Goal: Check status

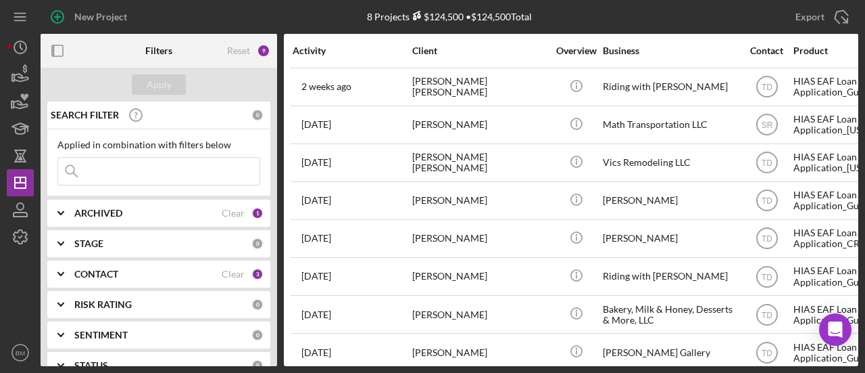
click at [145, 268] on div "CONTACT Clear 3" at bounding box center [168, 274] width 189 height 12
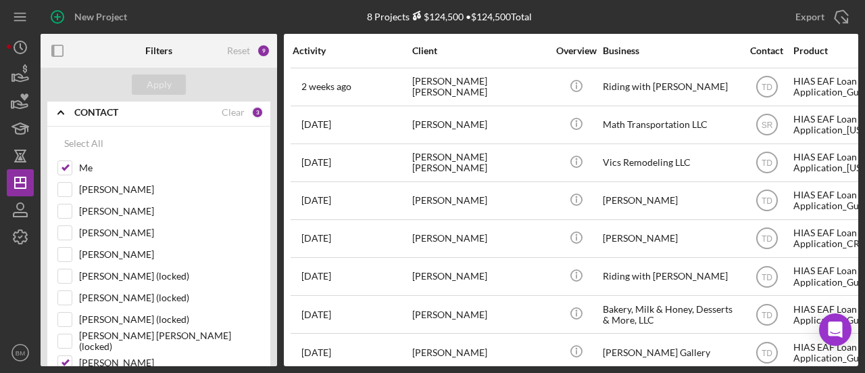
scroll to position [172, 0]
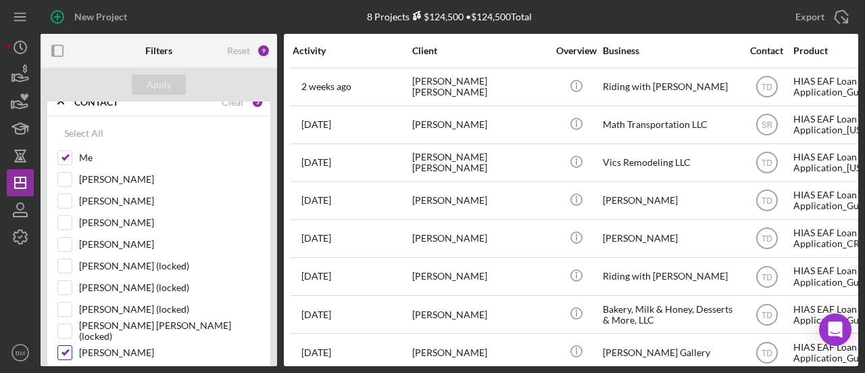
click at [108, 348] on label "[PERSON_NAME]" at bounding box center [169, 352] width 181 height 14
click at [72, 348] on input "[PERSON_NAME]" at bounding box center [65, 352] width 14 height 14
checkbox input "false"
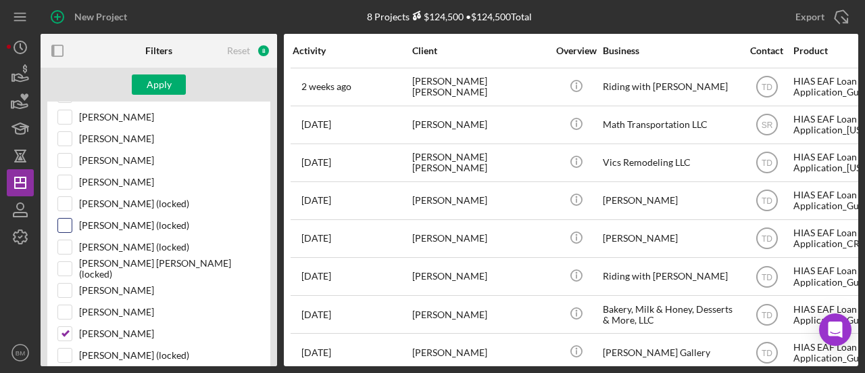
scroll to position [235, 0]
click at [107, 326] on label "Tiffany Dixon-McGuire" at bounding box center [169, 333] width 181 height 14
click at [72, 326] on input "Tiffany Dixon-McGuire" at bounding box center [65, 333] width 14 height 14
checkbox input "false"
click at [170, 83] on button "Apply" at bounding box center [159, 84] width 54 height 20
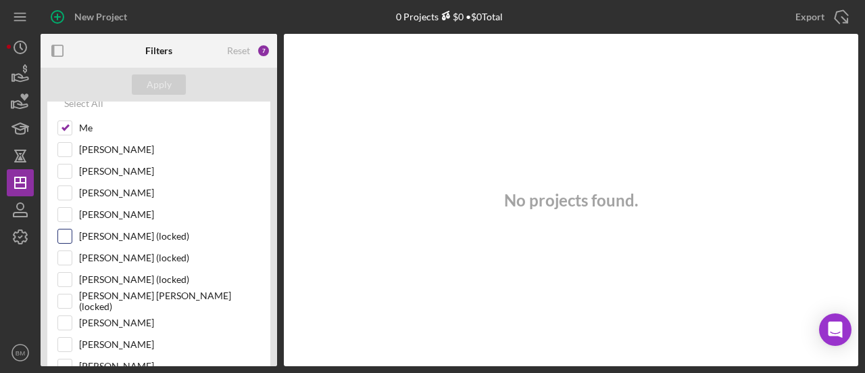
scroll to position [201, 0]
click at [70, 318] on input "[PERSON_NAME]" at bounding box center [65, 323] width 14 height 14
checkbox input "true"
click at [170, 87] on button "Apply" at bounding box center [159, 84] width 54 height 20
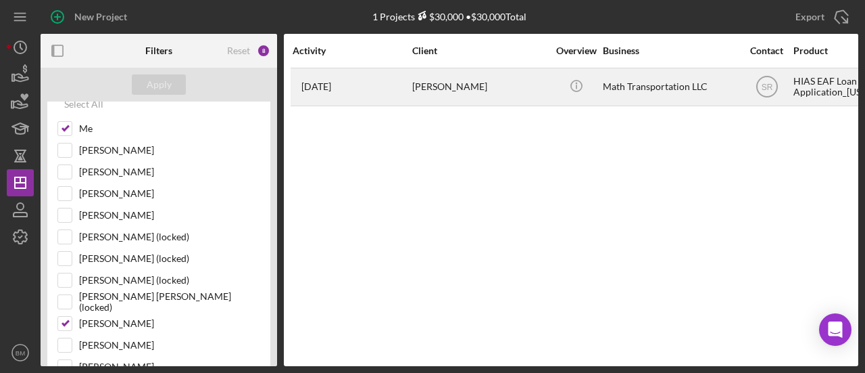
click at [465, 94] on div "Mohammad Hassan Amiri" at bounding box center [479, 87] width 135 height 36
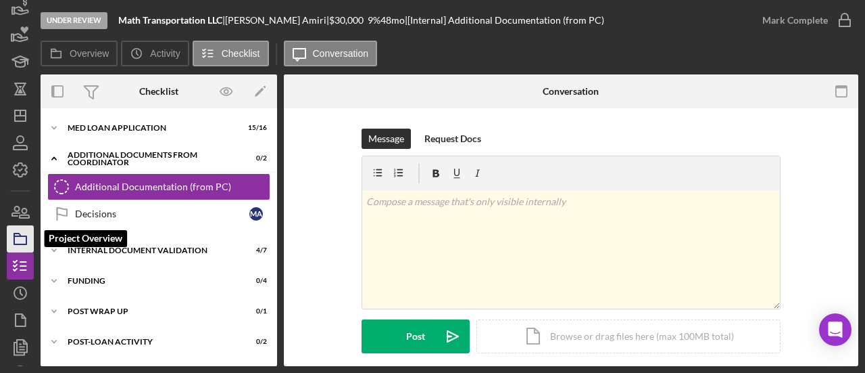
scroll to position [68, 0]
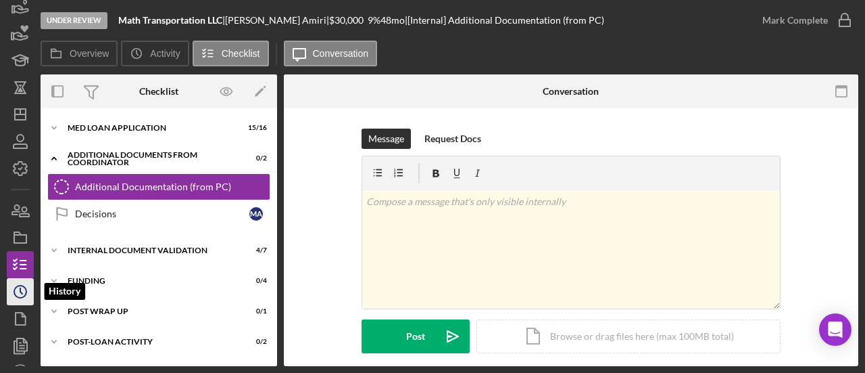
click at [18, 298] on icon "Icon/History" at bounding box center [20, 291] width 34 height 34
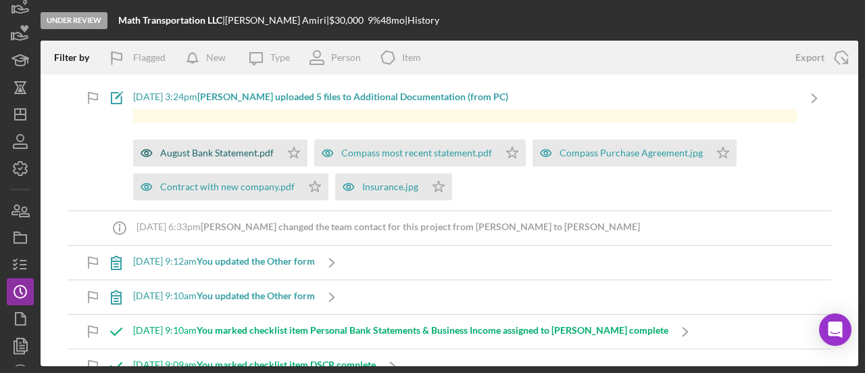
click at [229, 157] on div "August Bank Statement.pdf" at bounding box center [217, 152] width 114 height 11
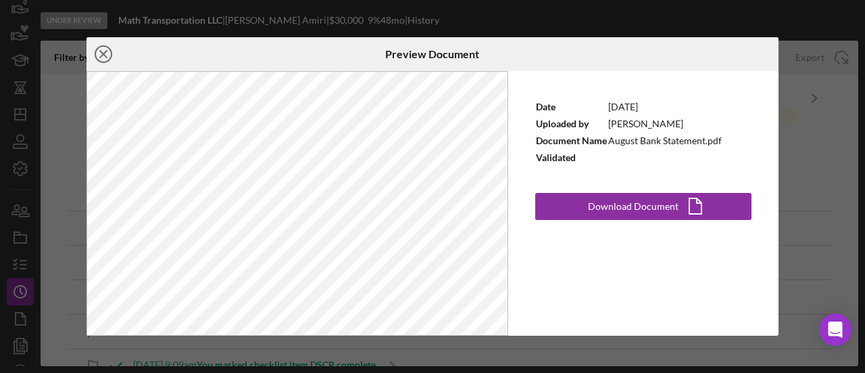
click at [104, 55] on line at bounding box center [103, 54] width 7 height 7
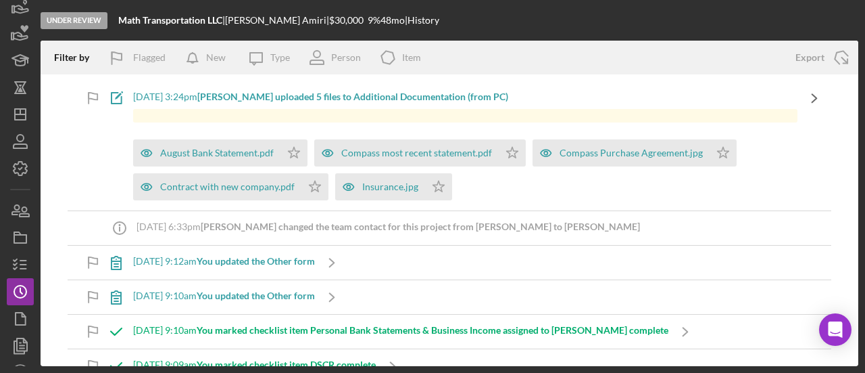
click at [802, 103] on icon "Icon/Navigate" at bounding box center [815, 98] width 34 height 34
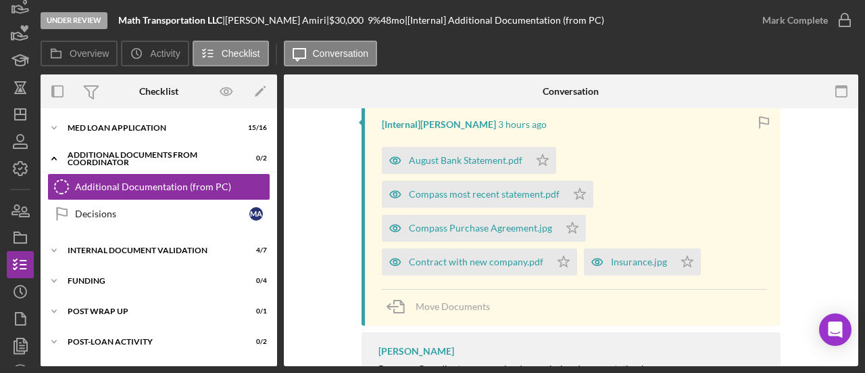
scroll to position [266, 0]
click at [485, 162] on div "August Bank Statement.pdf" at bounding box center [466, 161] width 114 height 11
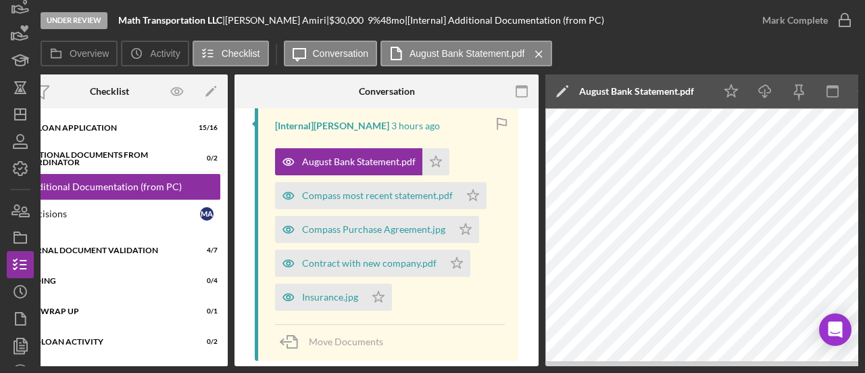
scroll to position [0, 142]
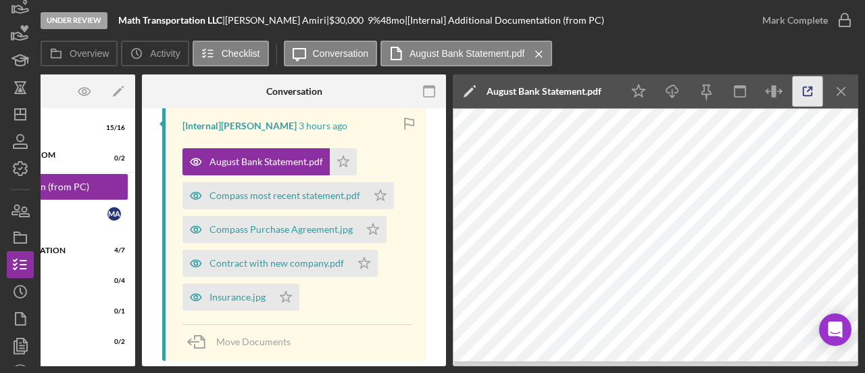
click at [811, 87] on polyline "button" at bounding box center [810, 88] width 3 height 3
click at [281, 198] on div "Compass most recent statement.pdf" at bounding box center [285, 195] width 151 height 11
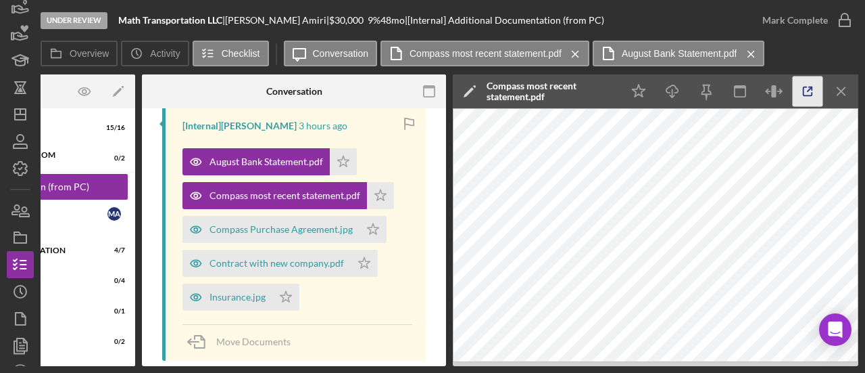
click at [819, 89] on icon "button" at bounding box center [808, 91] width 30 height 30
click at [315, 228] on div "Compass Purchase Agreement.jpg" at bounding box center [281, 229] width 143 height 11
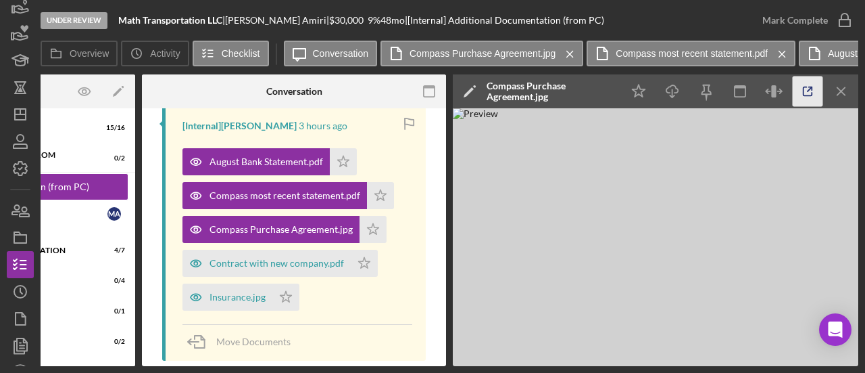
click at [805, 95] on icon "button" at bounding box center [808, 91] width 30 height 30
click at [277, 266] on div "Contract with new company.pdf" at bounding box center [277, 263] width 135 height 11
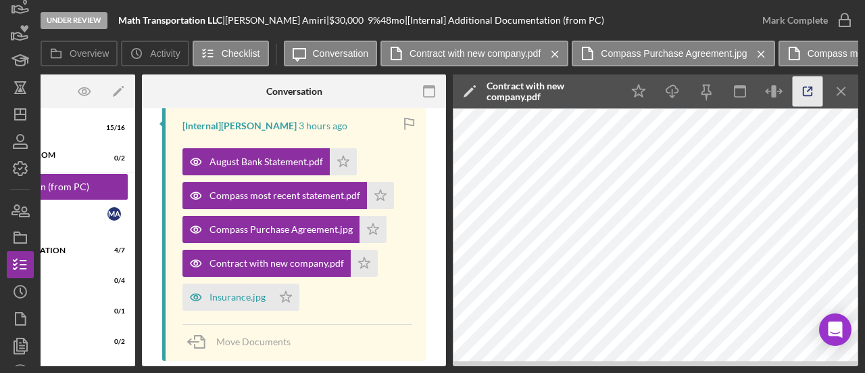
click at [793, 94] on icon "button" at bounding box center [808, 91] width 30 height 30
click at [246, 295] on div "Insurance.jpg" at bounding box center [238, 296] width 56 height 11
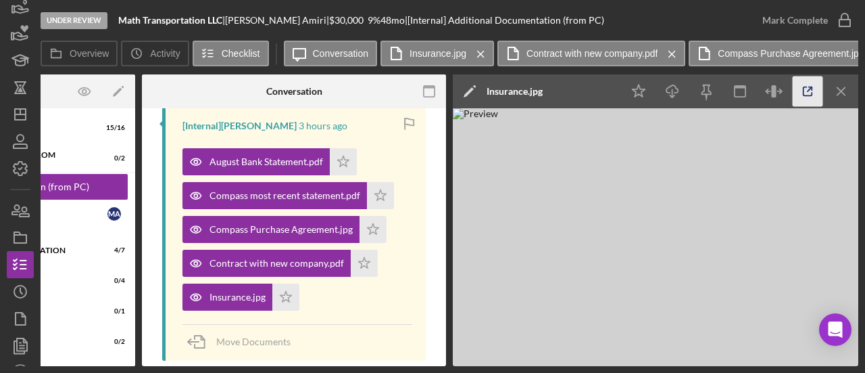
click at [798, 93] on icon "button" at bounding box center [808, 91] width 30 height 30
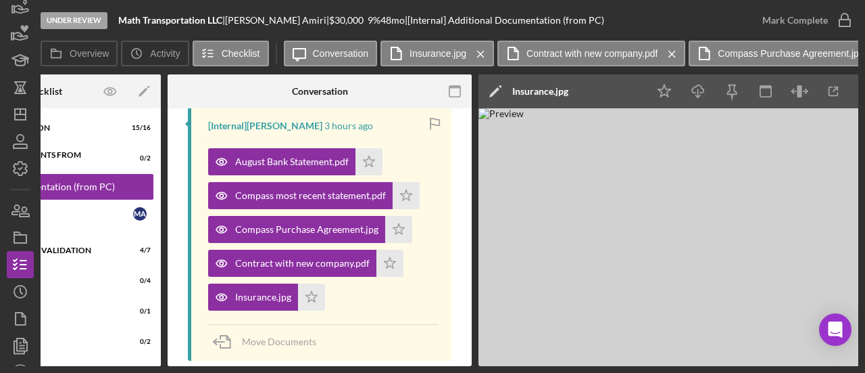
scroll to position [0, 112]
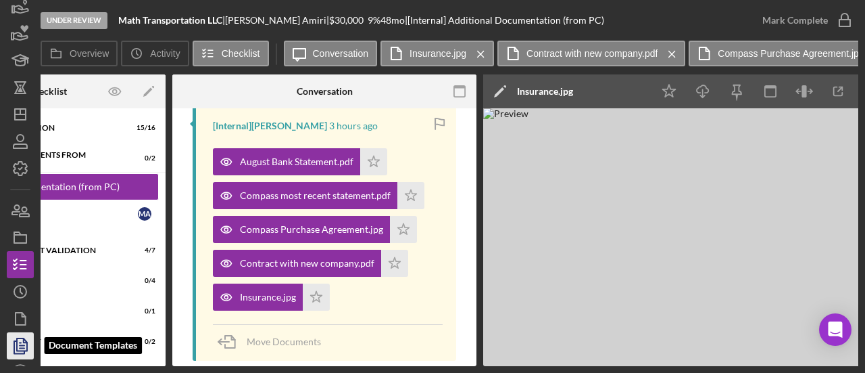
click at [22, 340] on icon "button" at bounding box center [20, 346] width 34 height 34
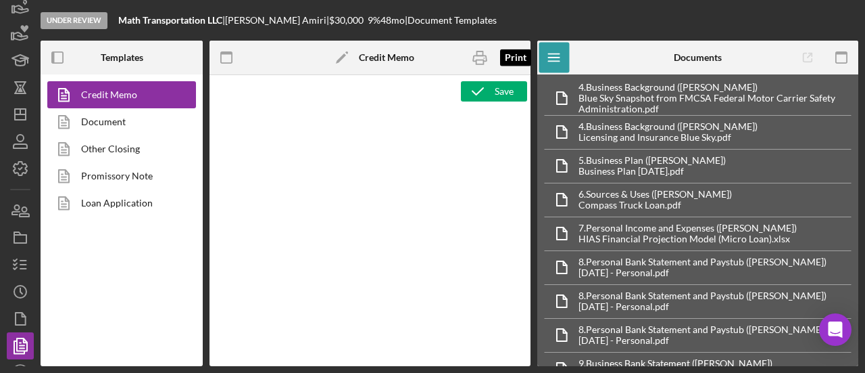
type textarea "<h2><img src="https://hiaseaf.org/wp-content/uploads/2024/01/Economic-Advancemt…"
click at [348, 51] on icon "Icon/Edit" at bounding box center [342, 58] width 34 height 34
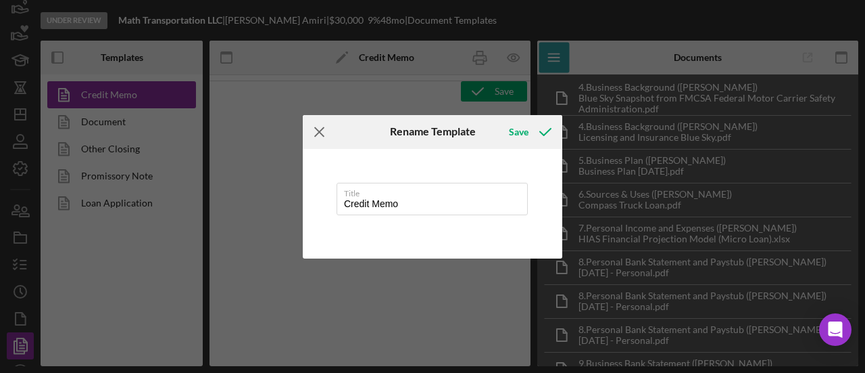
click at [311, 128] on icon "Icon/Menu Close" at bounding box center [320, 132] width 34 height 34
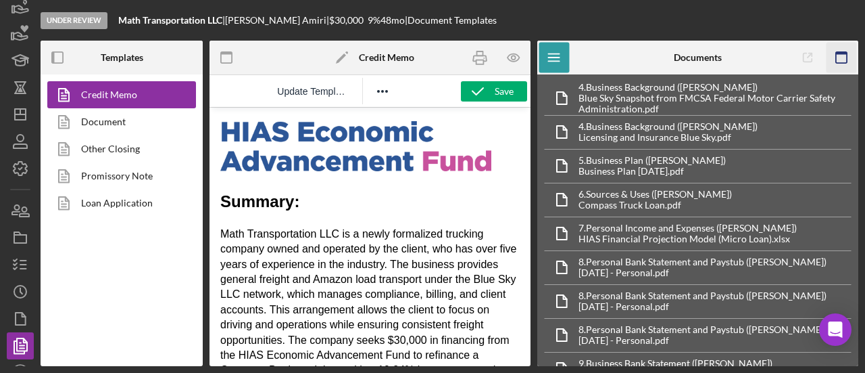
click at [840, 59] on icon "button" at bounding box center [841, 58] width 30 height 30
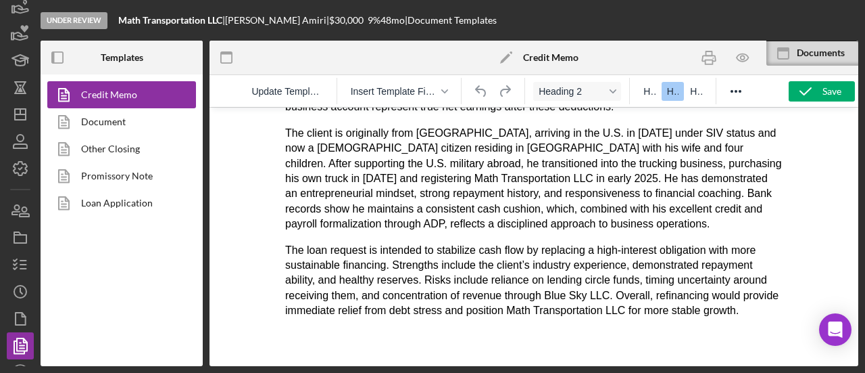
scroll to position [387, 0]
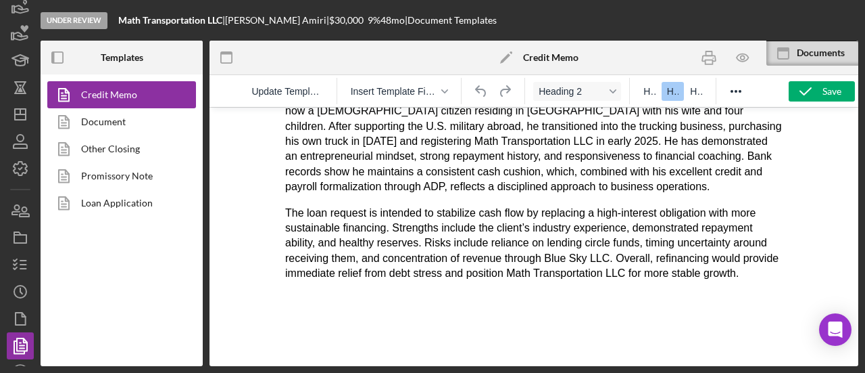
click at [335, 281] on p "The loan request is intended to stabilize cash flow by replacing a high-interes…" at bounding box center [534, 244] width 498 height 76
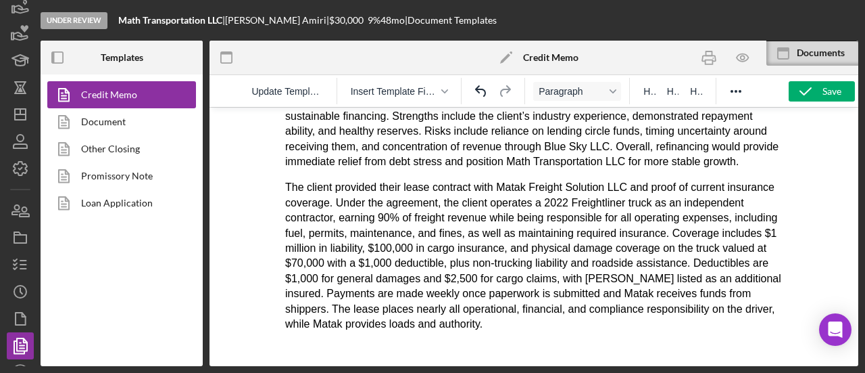
scroll to position [499, 0]
click at [369, 124] on p "The loan request is intended to stabilize cash flow by replacing a high-interes…" at bounding box center [534, 131] width 498 height 76
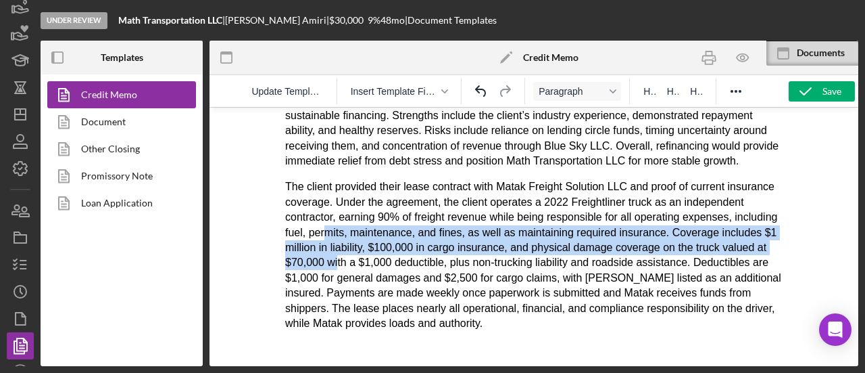
drag, startPoint x: 421, startPoint y: 249, endPoint x: 449, endPoint y: 283, distance: 43.6
click at [449, 283] on p "The client provided their lease contract with Matak Freight Solution LLC and pr…" at bounding box center [534, 254] width 498 height 151
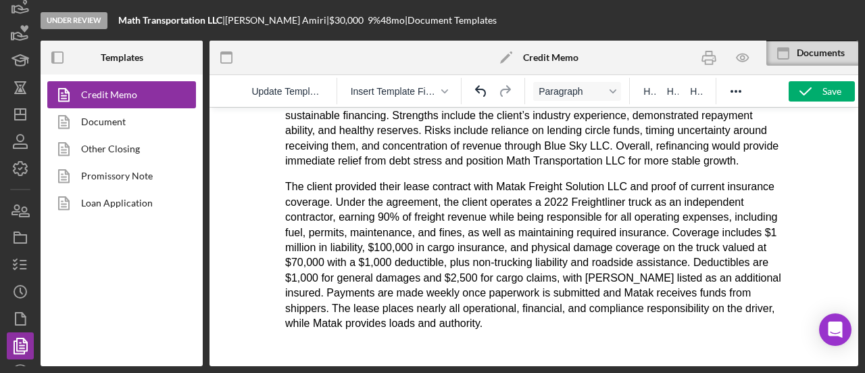
click at [481, 325] on p "The client provided their lease contract with Matak Freight Solution LLC and pr…" at bounding box center [534, 254] width 498 height 151
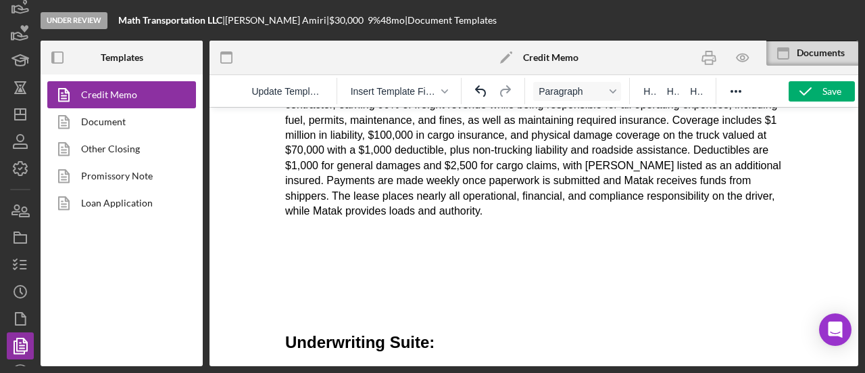
scroll to position [648, 0]
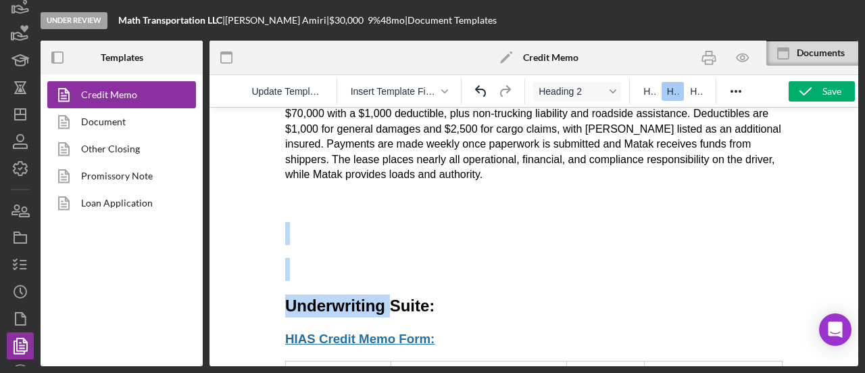
drag, startPoint x: 393, startPoint y: 296, endPoint x: 368, endPoint y: 253, distance: 50.0
click at [368, 245] on h2 "Rich Text Area. Press ALT-0 for help." at bounding box center [534, 233] width 498 height 23
drag, startPoint x: 339, startPoint y: 225, endPoint x: 380, endPoint y: 273, distance: 62.8
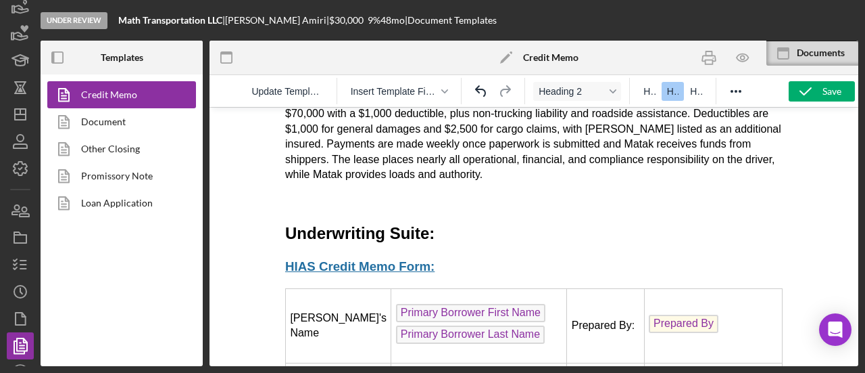
click at [389, 208] on p "Rich Text Area. Press ALT-0 for help." at bounding box center [534, 200] width 498 height 15
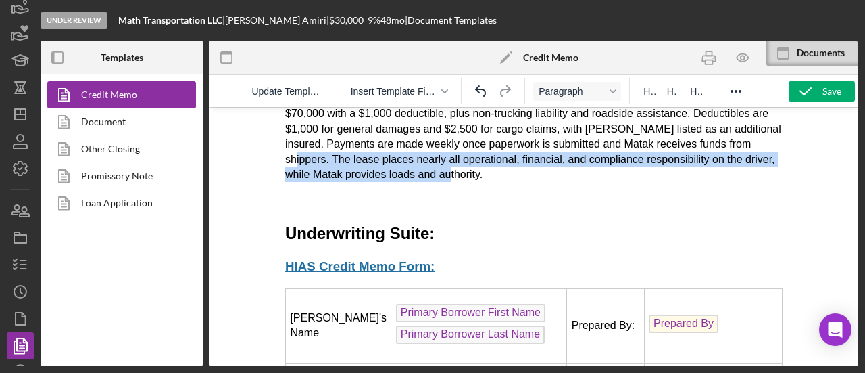
drag, startPoint x: 560, startPoint y: 190, endPoint x: 385, endPoint y: 178, distance: 175.5
click at [385, 178] on p "The client provided their lease contract with Matak Freight Solution LLC and pr…" at bounding box center [534, 105] width 498 height 151
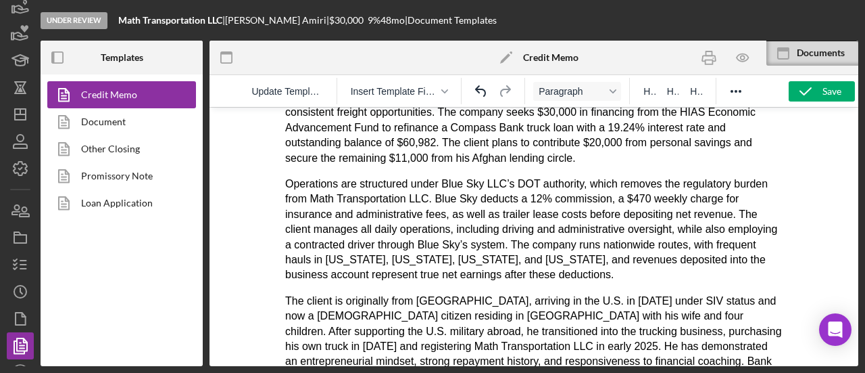
scroll to position [181, 0]
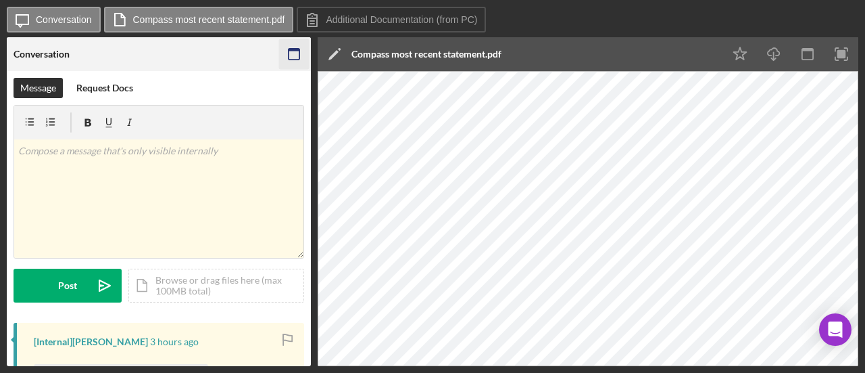
click at [297, 53] on icon "button" at bounding box center [294, 54] width 30 height 30
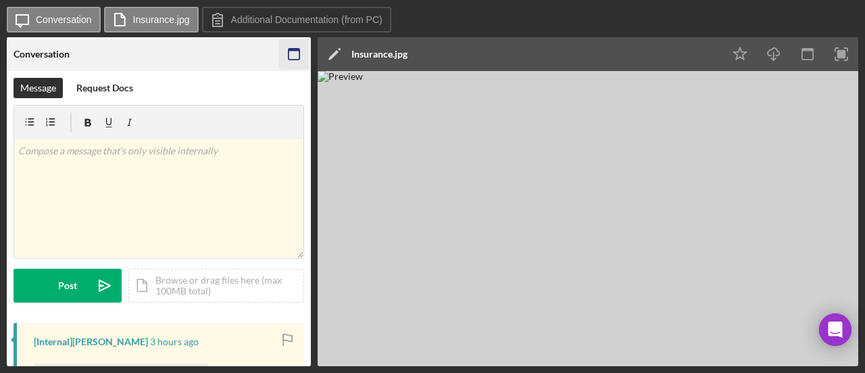
click at [300, 48] on icon "button" at bounding box center [294, 54] width 30 height 30
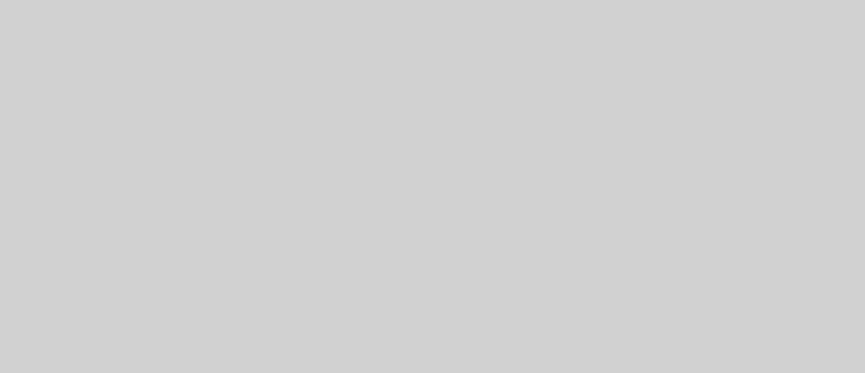
click at [492, 150] on img at bounding box center [433, 218] width 852 height 295
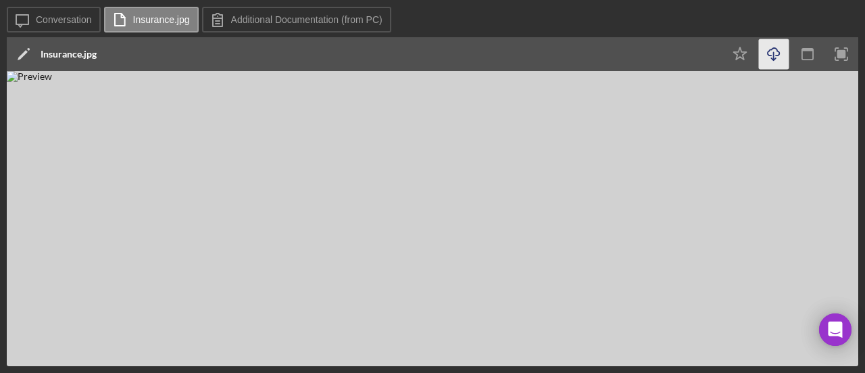
click at [774, 49] on icon "Icon/Download" at bounding box center [774, 54] width 30 height 30
click at [686, 168] on img at bounding box center [433, 218] width 852 height 295
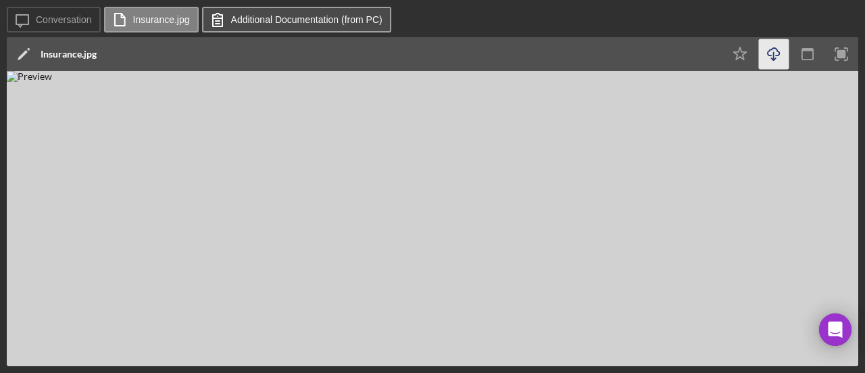
click at [354, 11] on button "Additional Documentation (from PC)" at bounding box center [296, 20] width 189 height 26
